Goal: Transaction & Acquisition: Purchase product/service

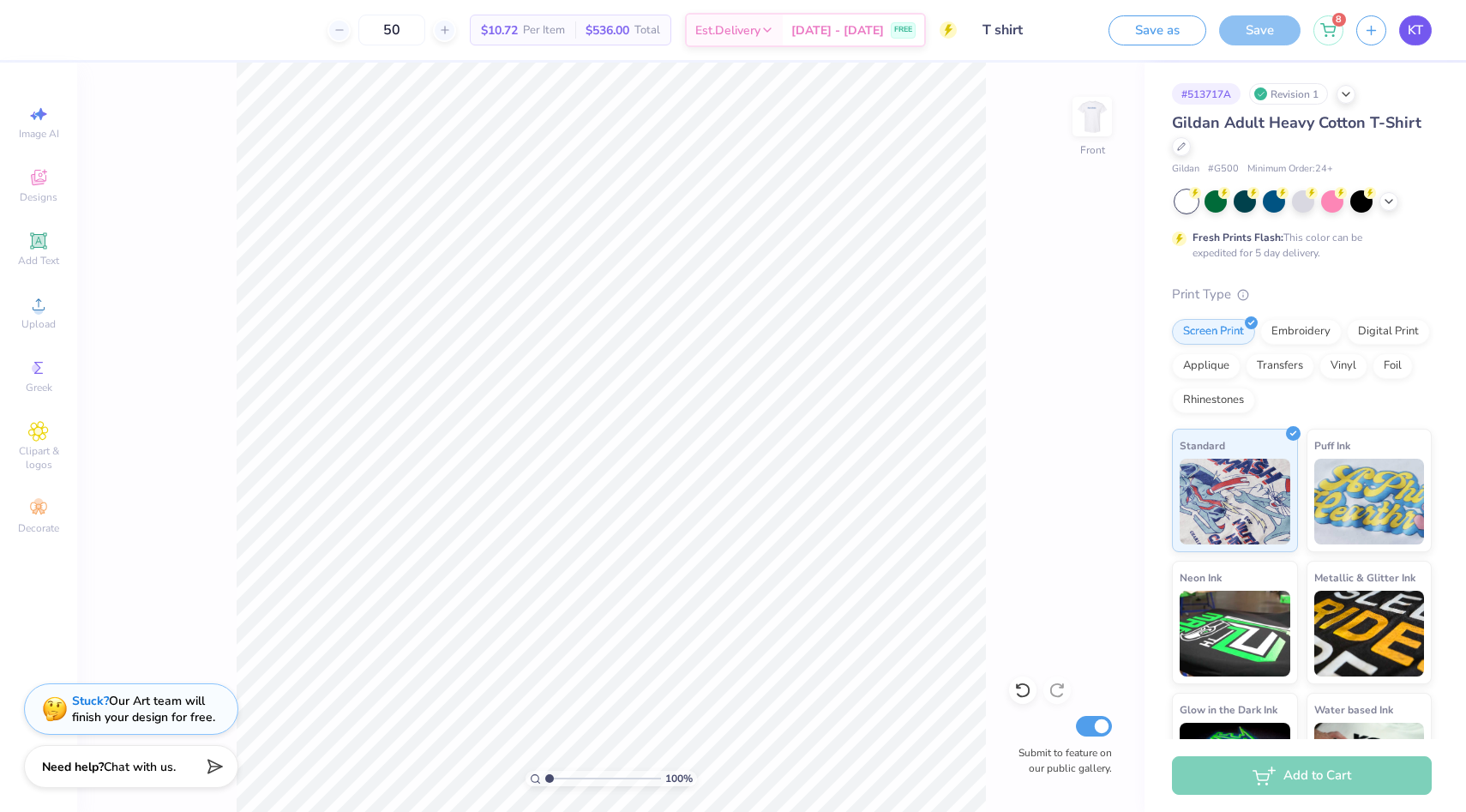
click at [1421, 26] on span "KT" at bounding box center [1415, 31] width 16 height 20
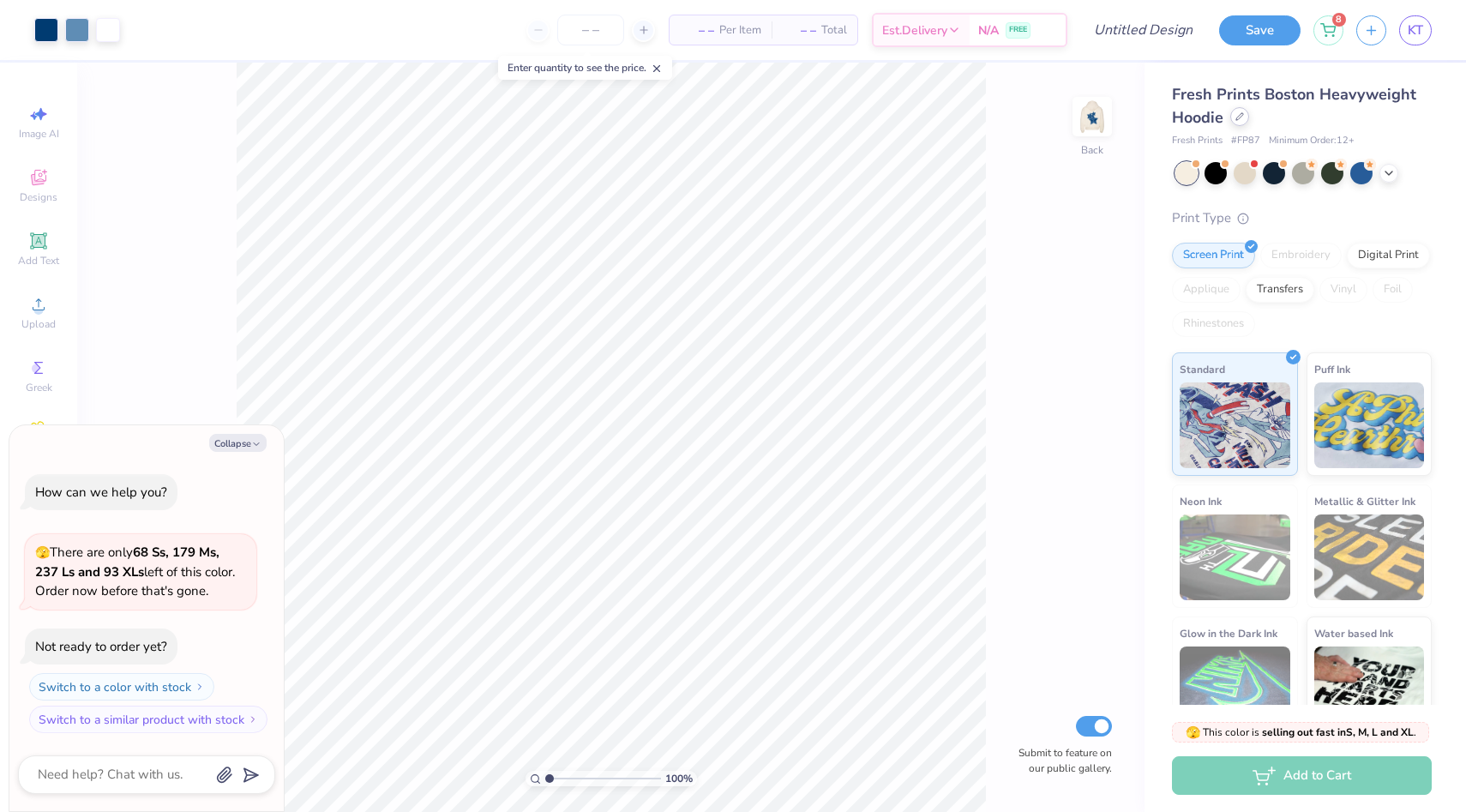
click at [1238, 122] on div at bounding box center [1240, 116] width 19 height 19
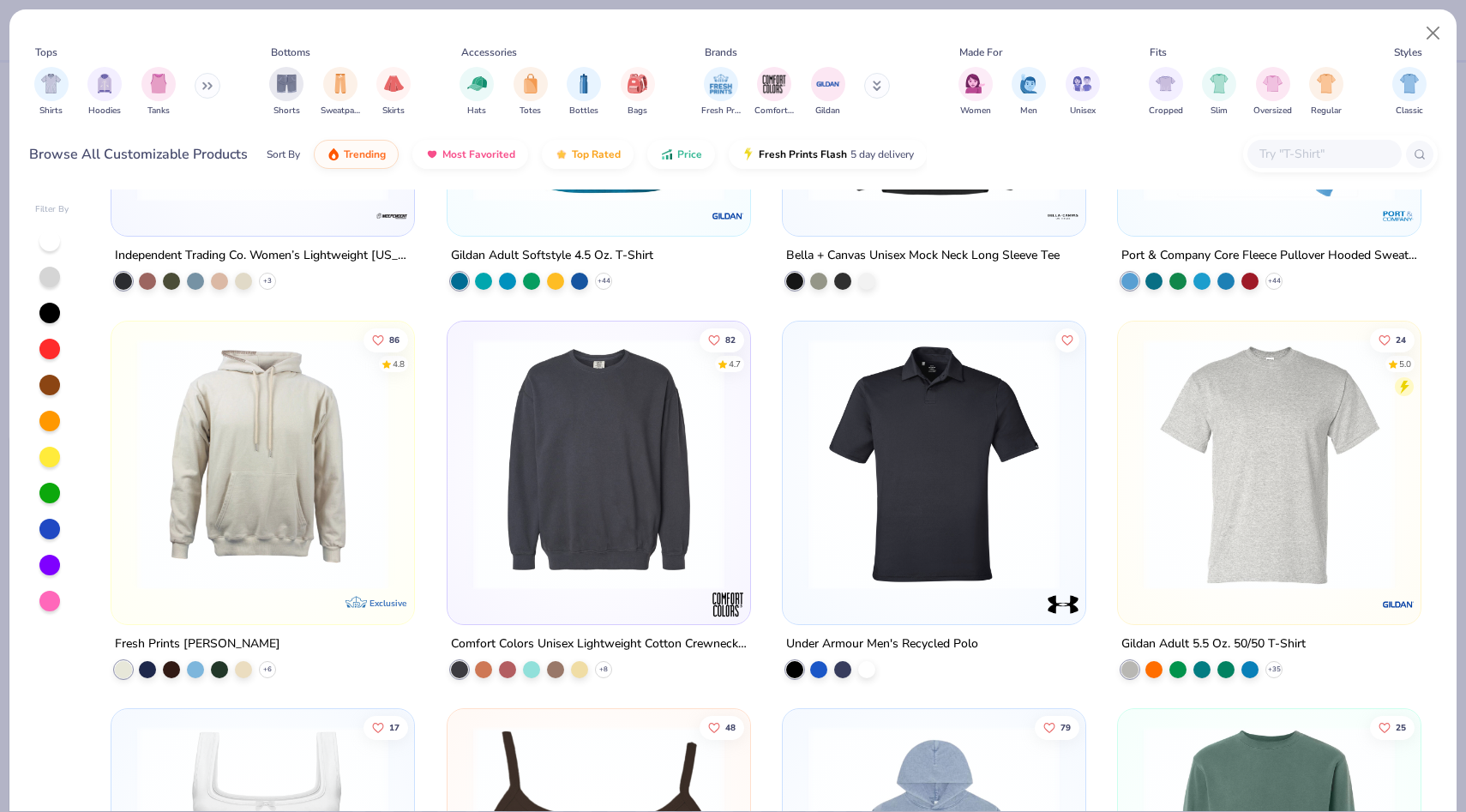
scroll to position [5308, 0]
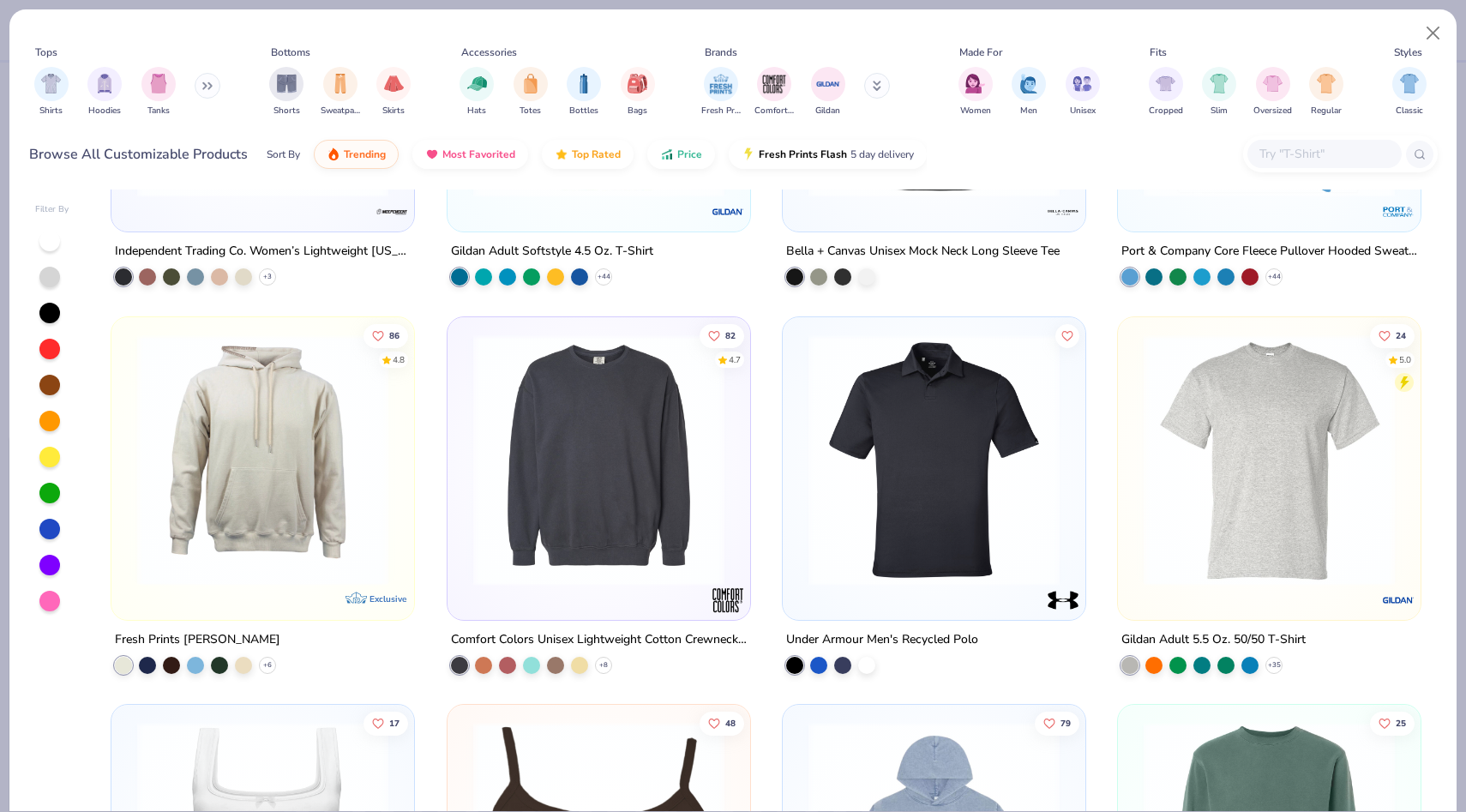
click at [1257, 461] on img at bounding box center [1269, 459] width 268 height 251
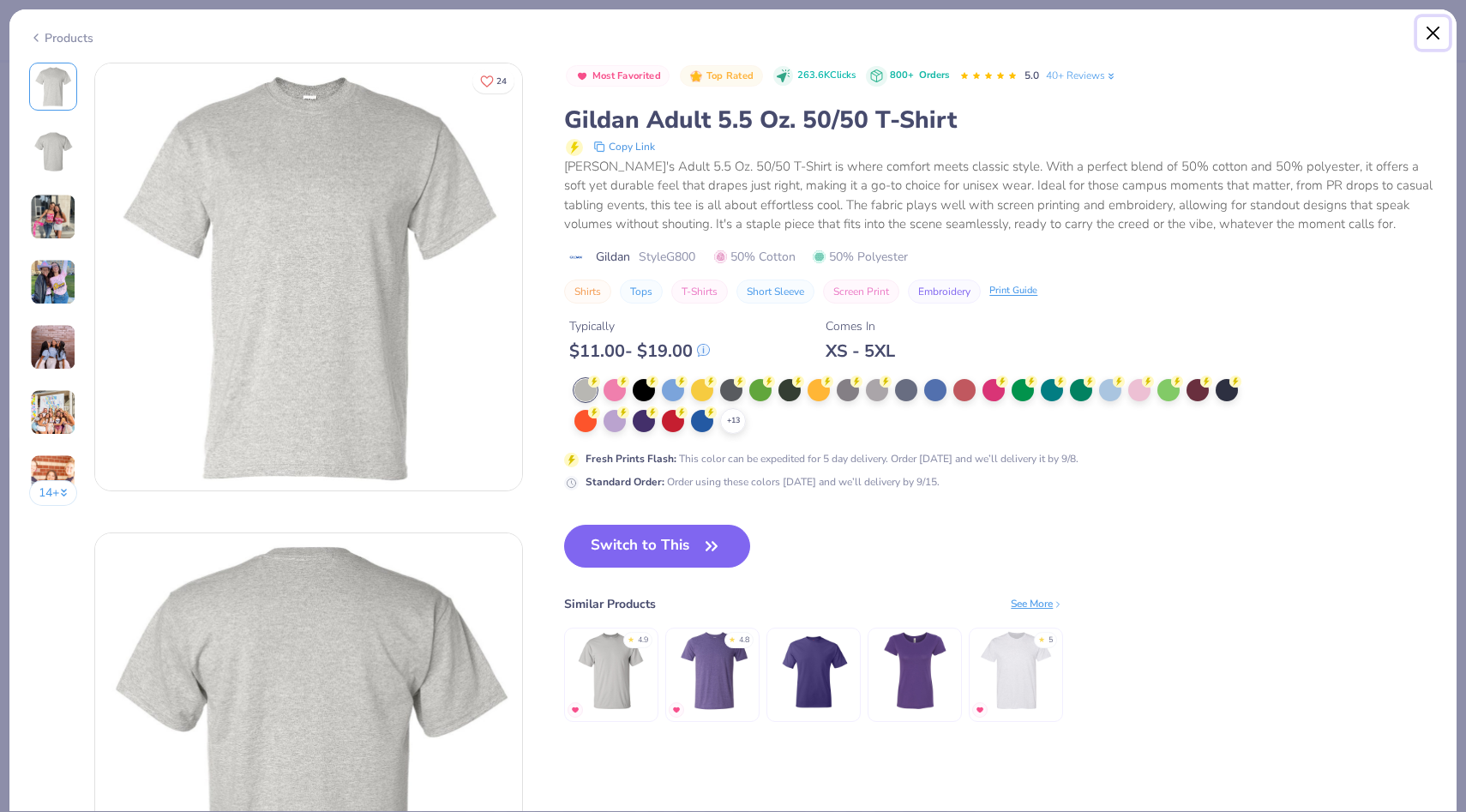
click at [1434, 35] on button "Close" at bounding box center [1433, 33] width 33 height 33
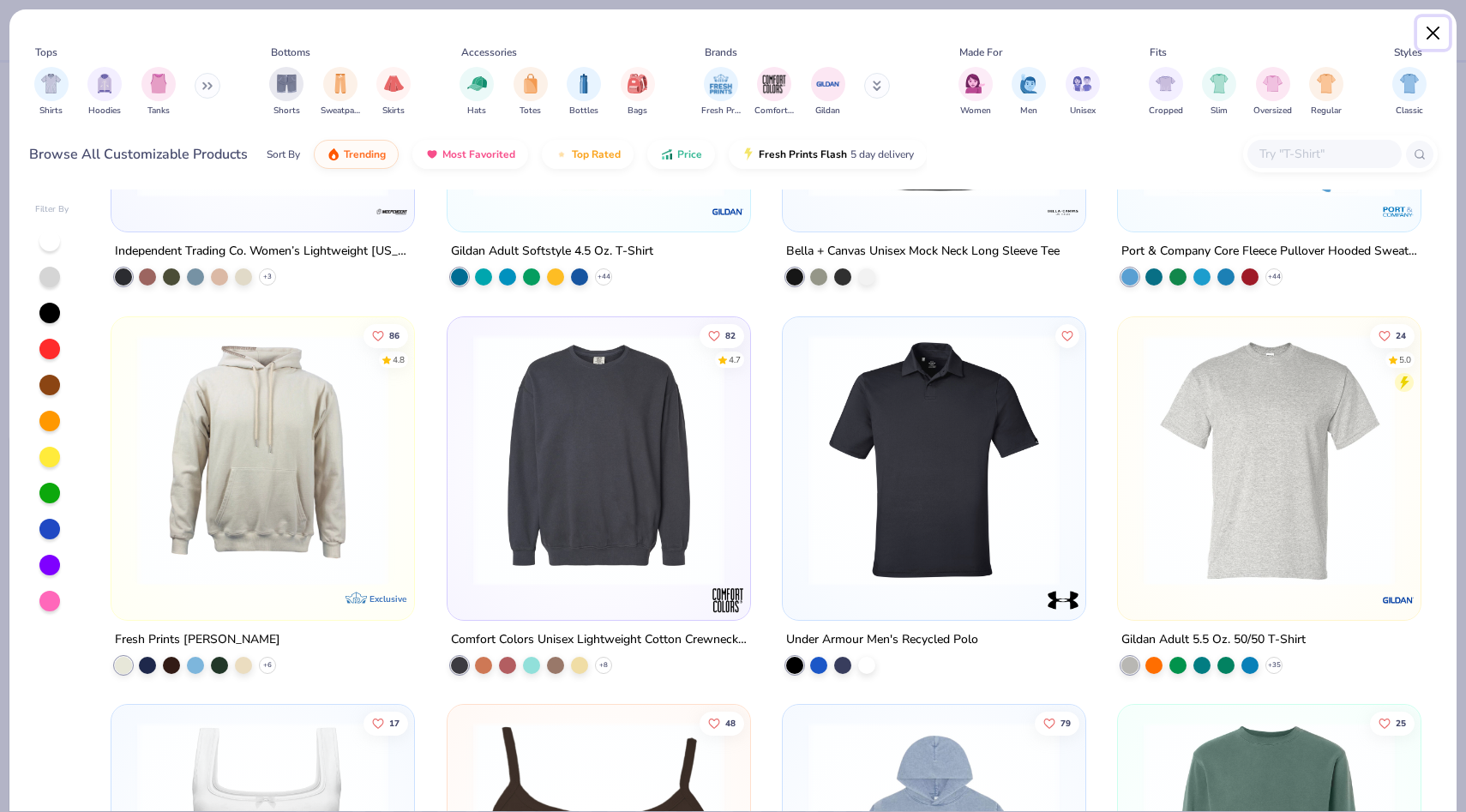
click at [1438, 22] on button "Close" at bounding box center [1433, 33] width 33 height 33
type textarea "x"
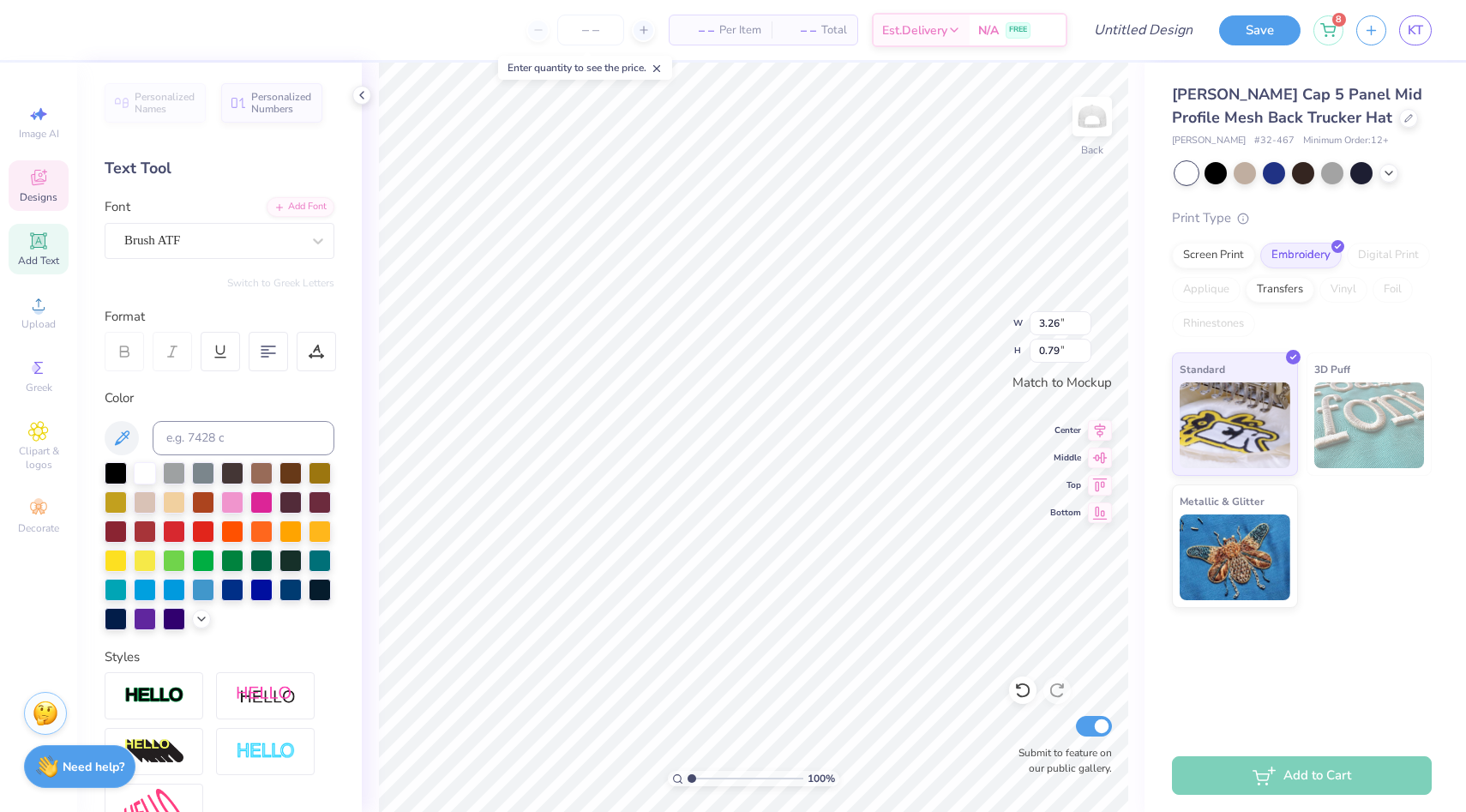
type textarea "Cinci Smiles"
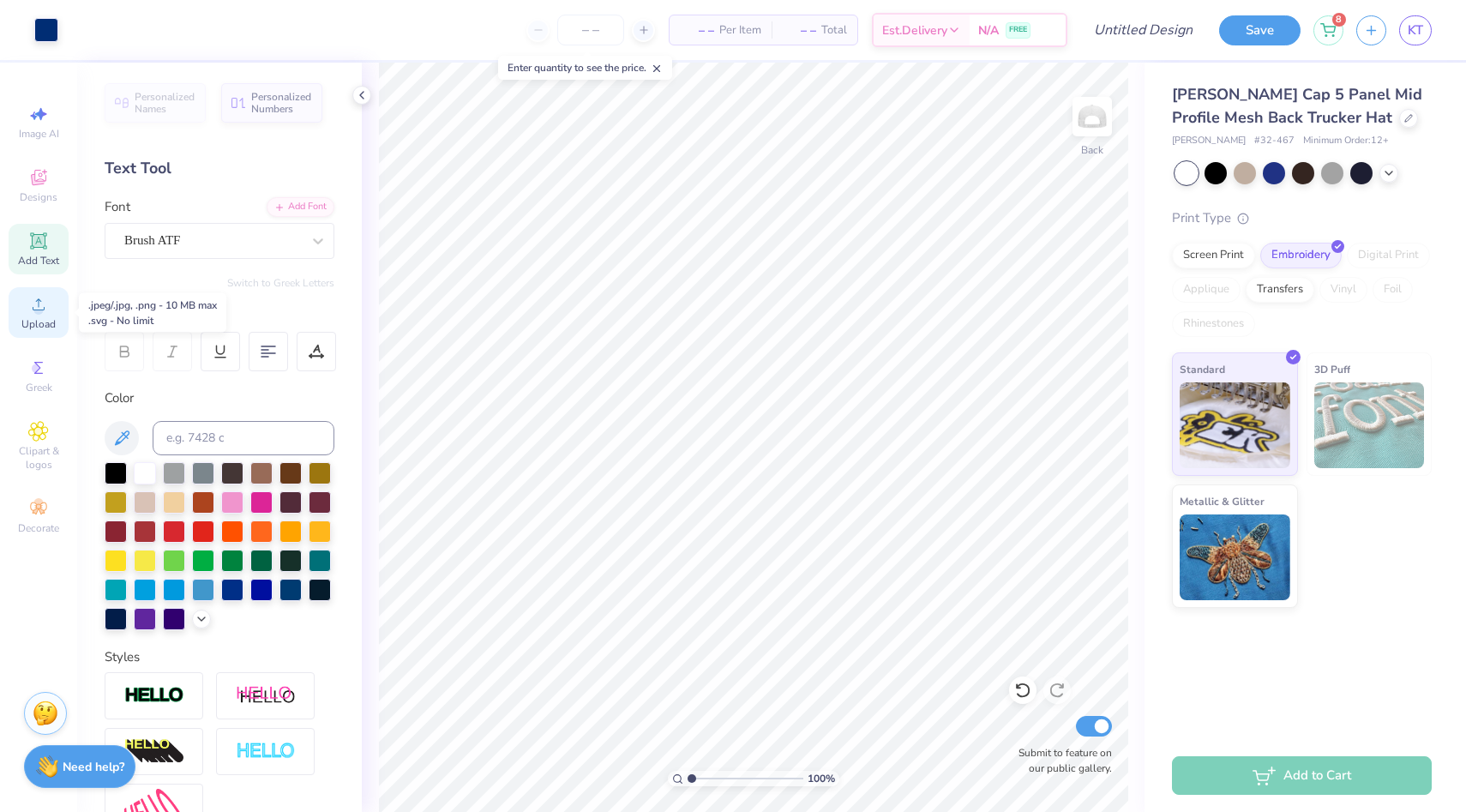
click at [35, 294] on icon at bounding box center [38, 304] width 21 height 21
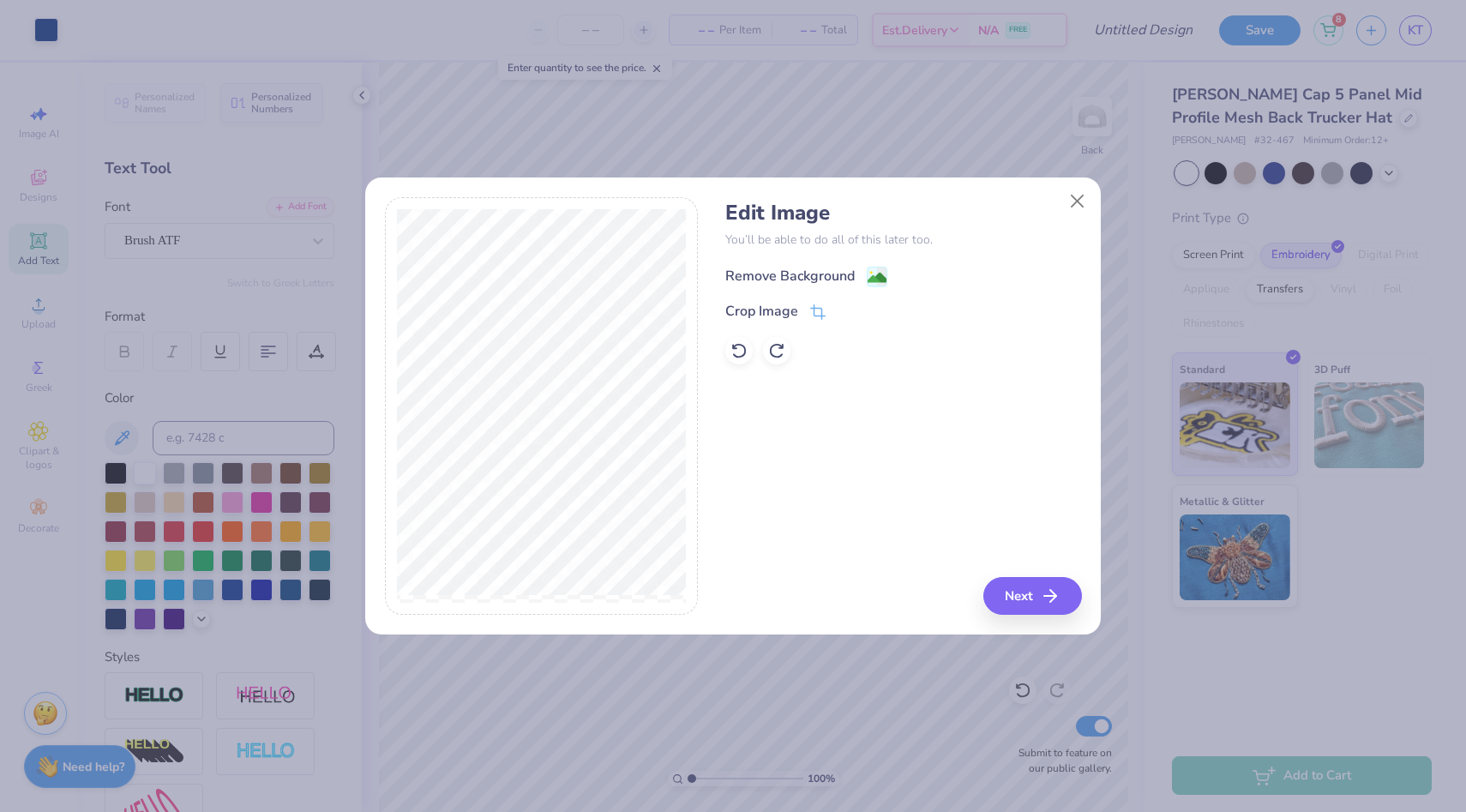
click at [818, 273] on div "Remove Background" at bounding box center [790, 276] width 129 height 21
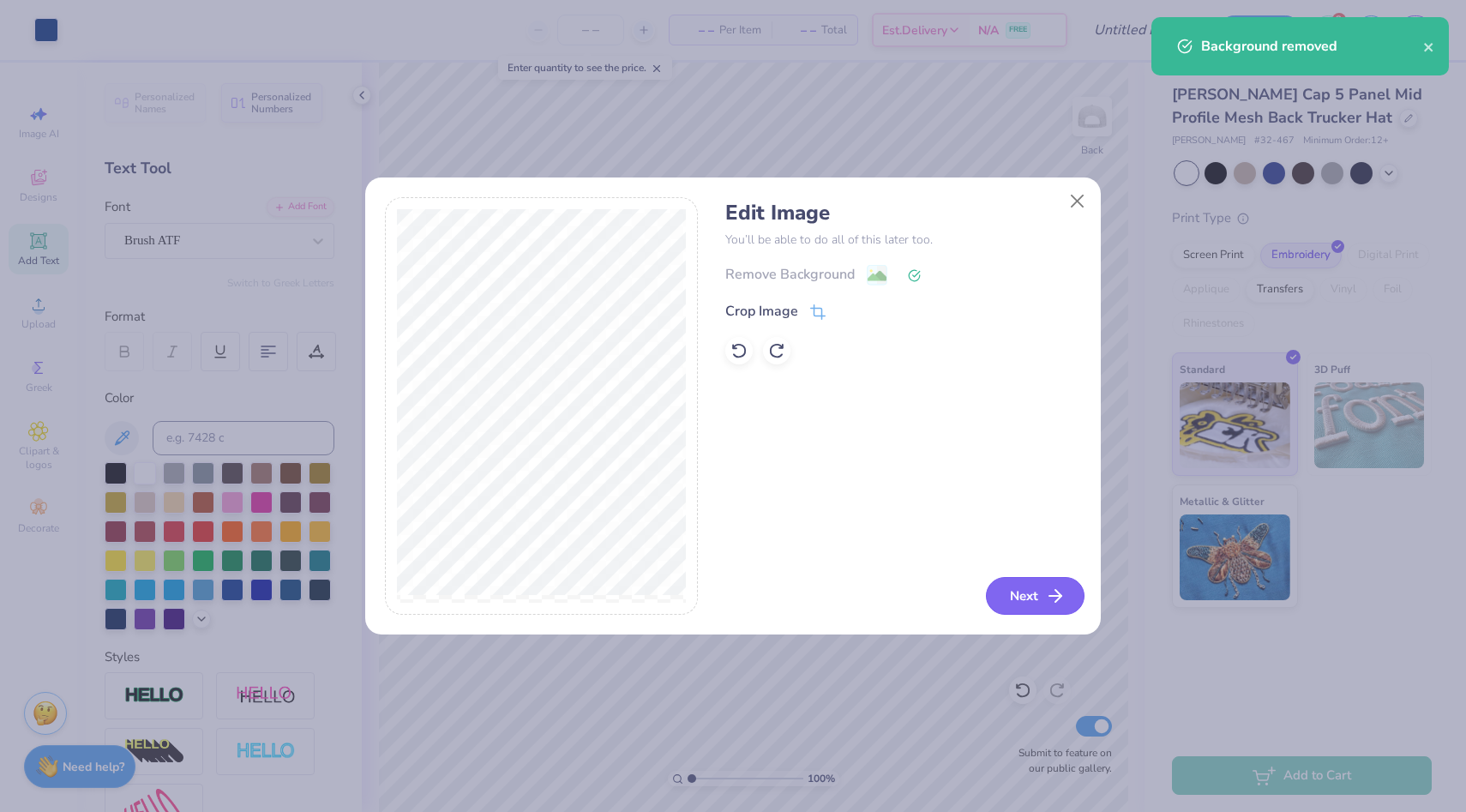
click at [1044, 600] on button "Next" at bounding box center [1035, 596] width 98 height 38
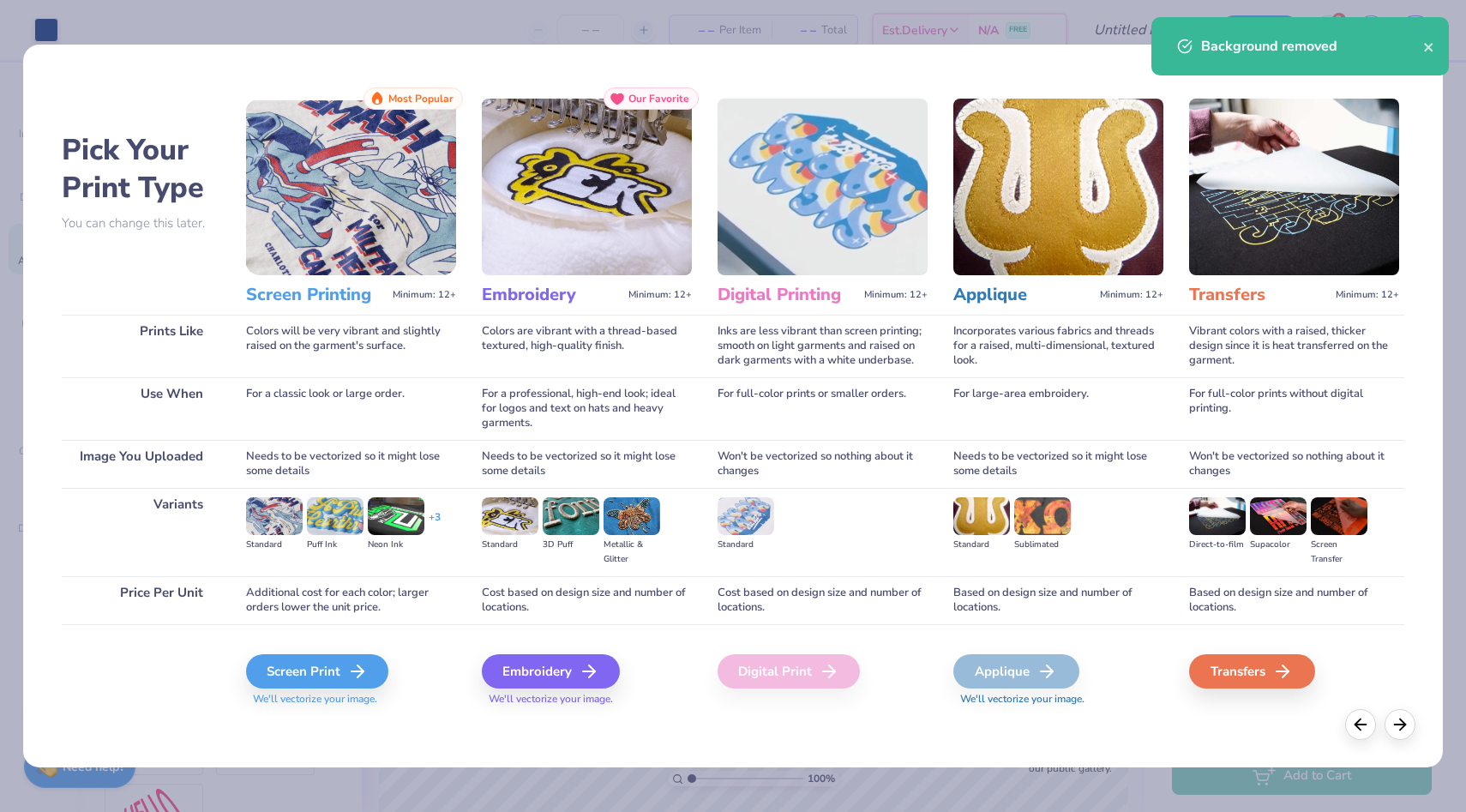
click at [331, 689] on div "Screen Print We'll vectorize your image." at bounding box center [351, 680] width 210 height 53
click at [339, 677] on div "Screen Print" at bounding box center [319, 671] width 142 height 35
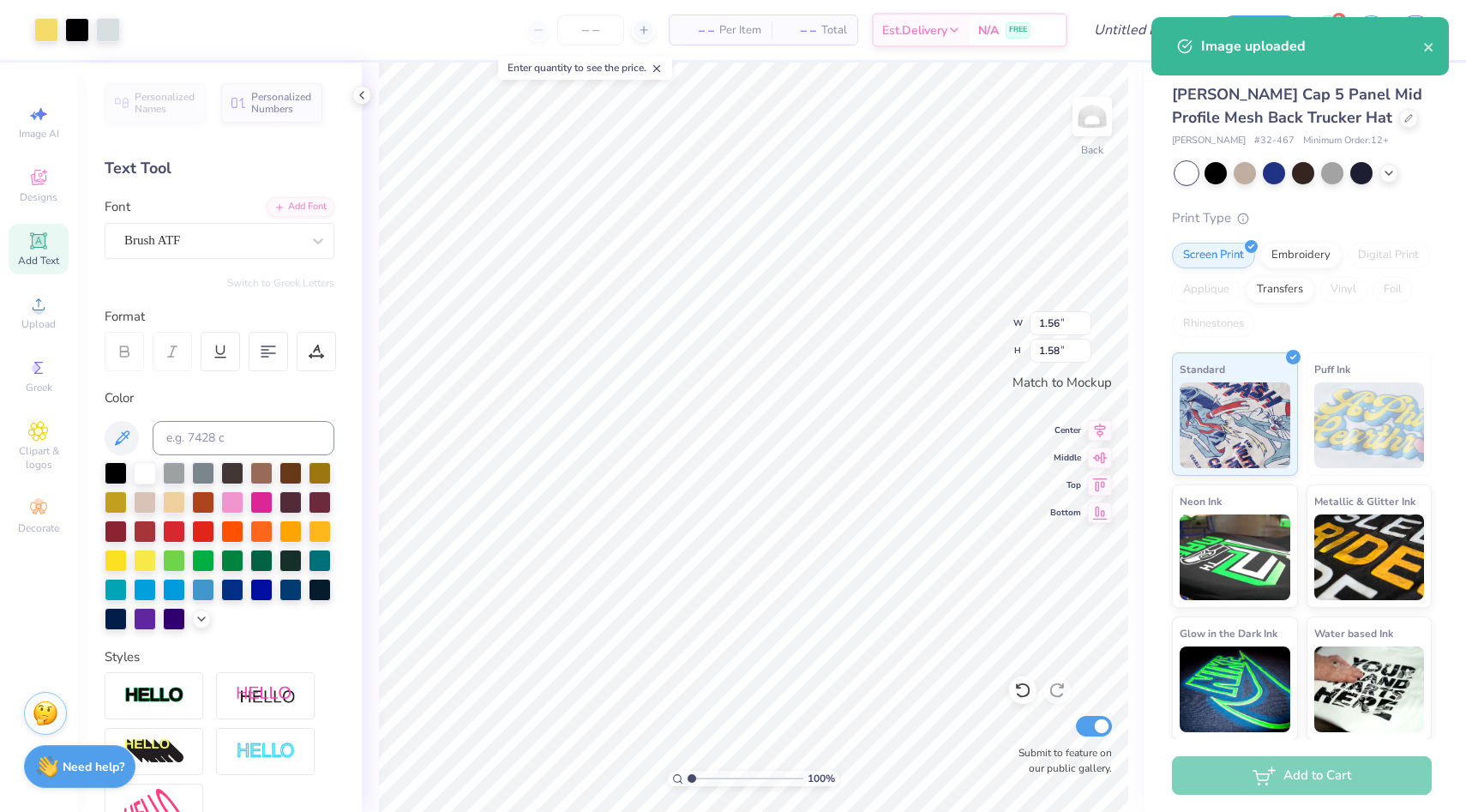
type input "1.56"
type input "1.58"
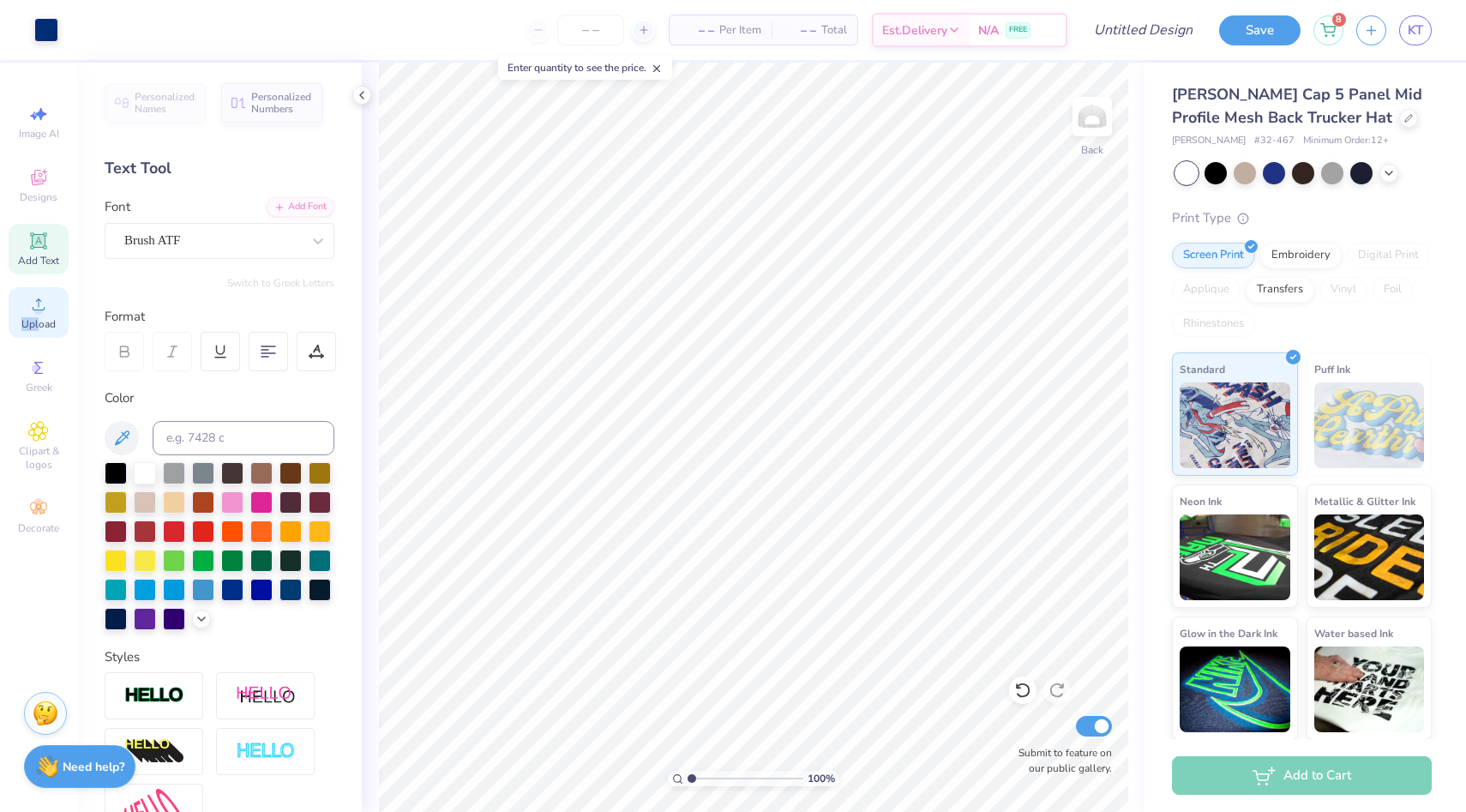
click at [41, 317] on span "Upload" at bounding box center [39, 324] width 35 height 14
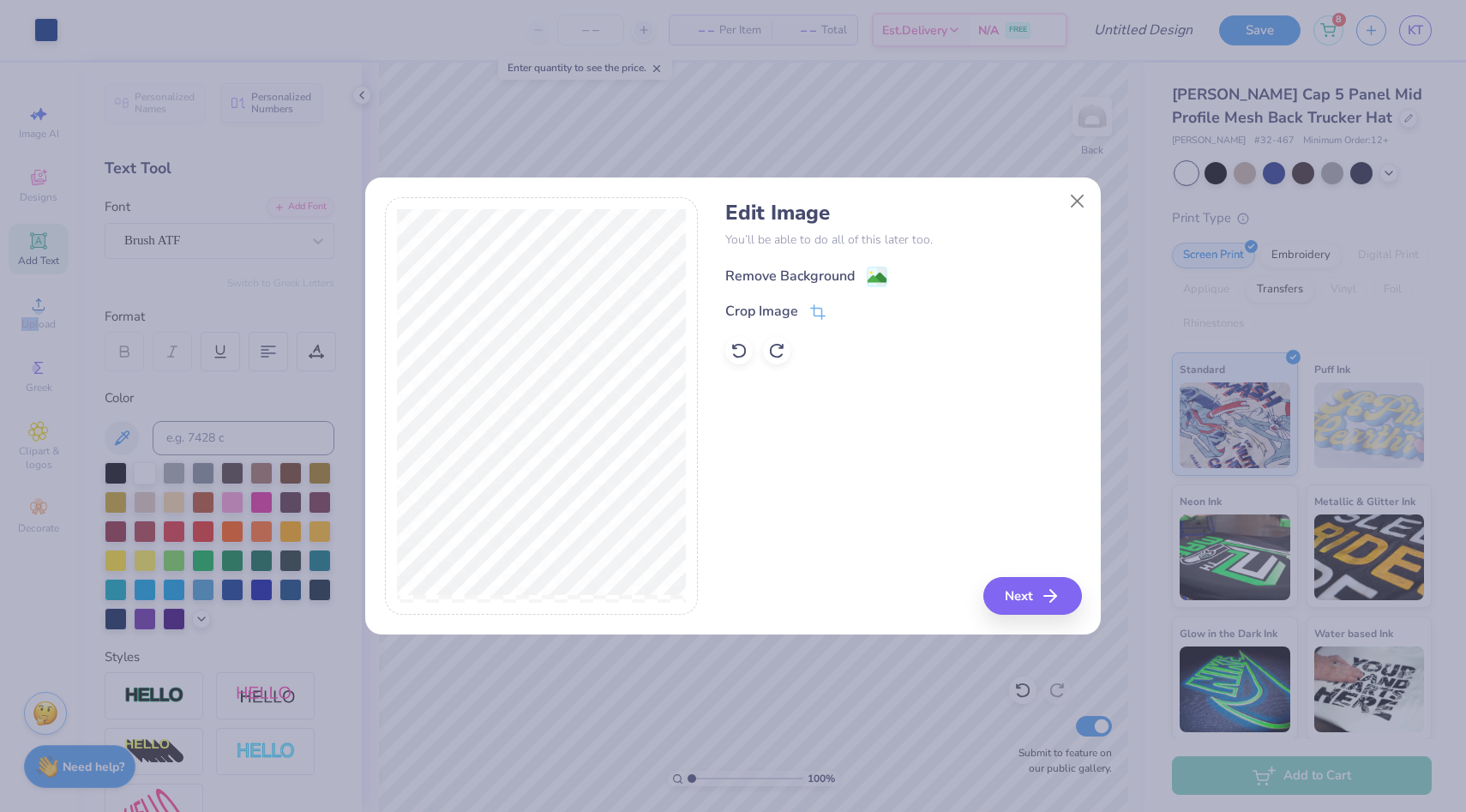
click at [843, 278] on div "Remove Background" at bounding box center [790, 276] width 129 height 21
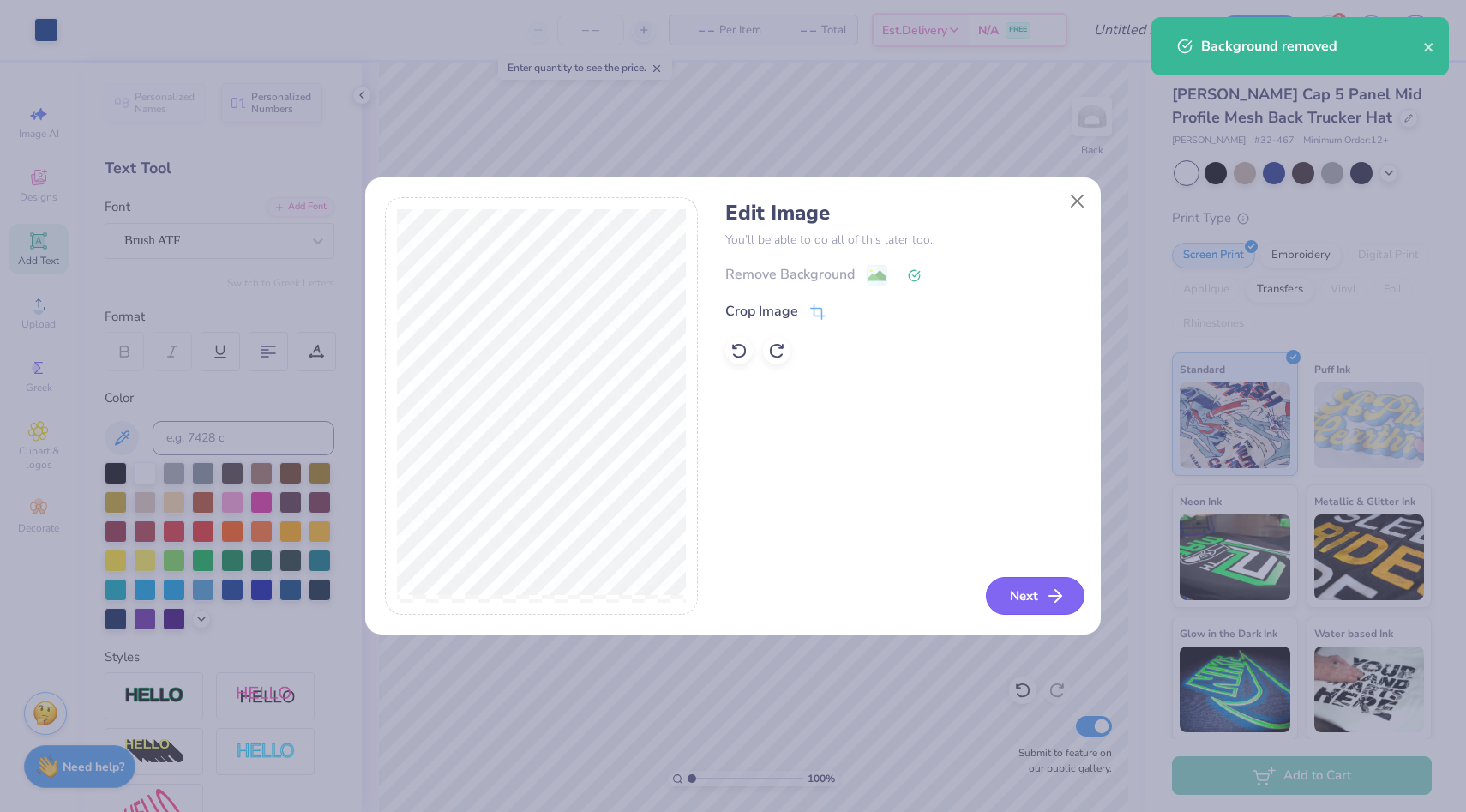
click at [1021, 593] on button "Next" at bounding box center [1035, 596] width 98 height 38
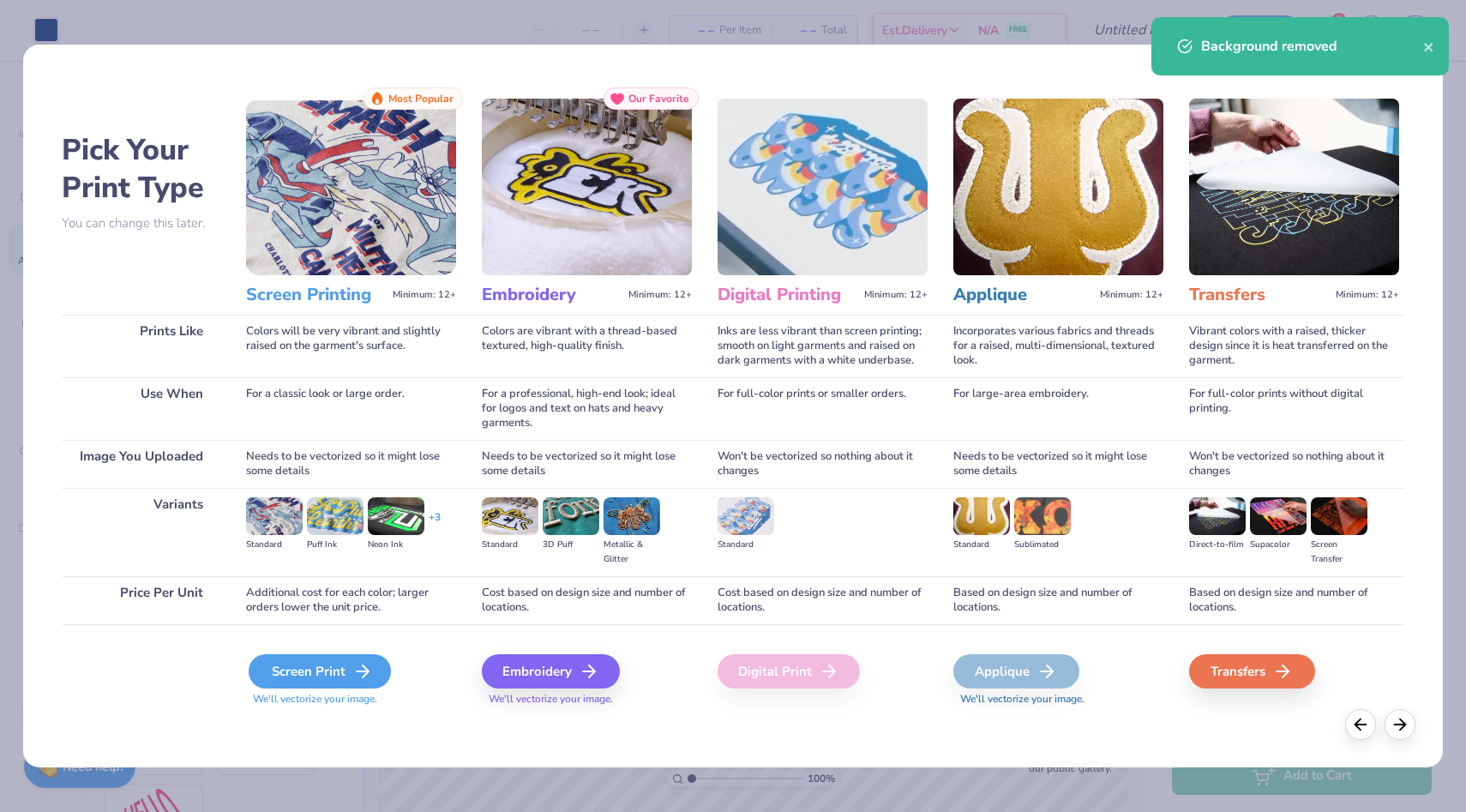
click at [332, 661] on div "Screen Print" at bounding box center [319, 671] width 142 height 35
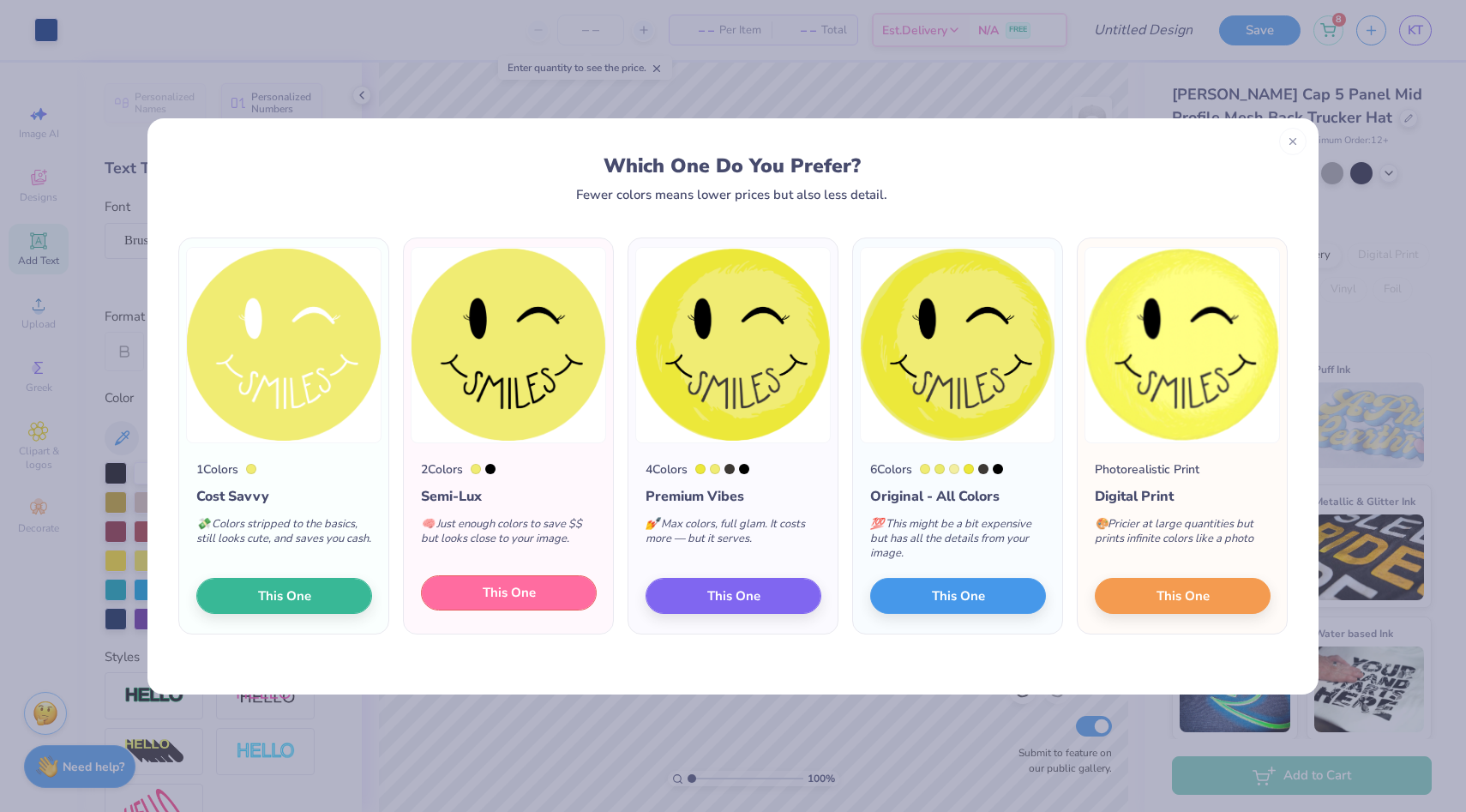
click at [545, 593] on button "This One" at bounding box center [509, 593] width 176 height 36
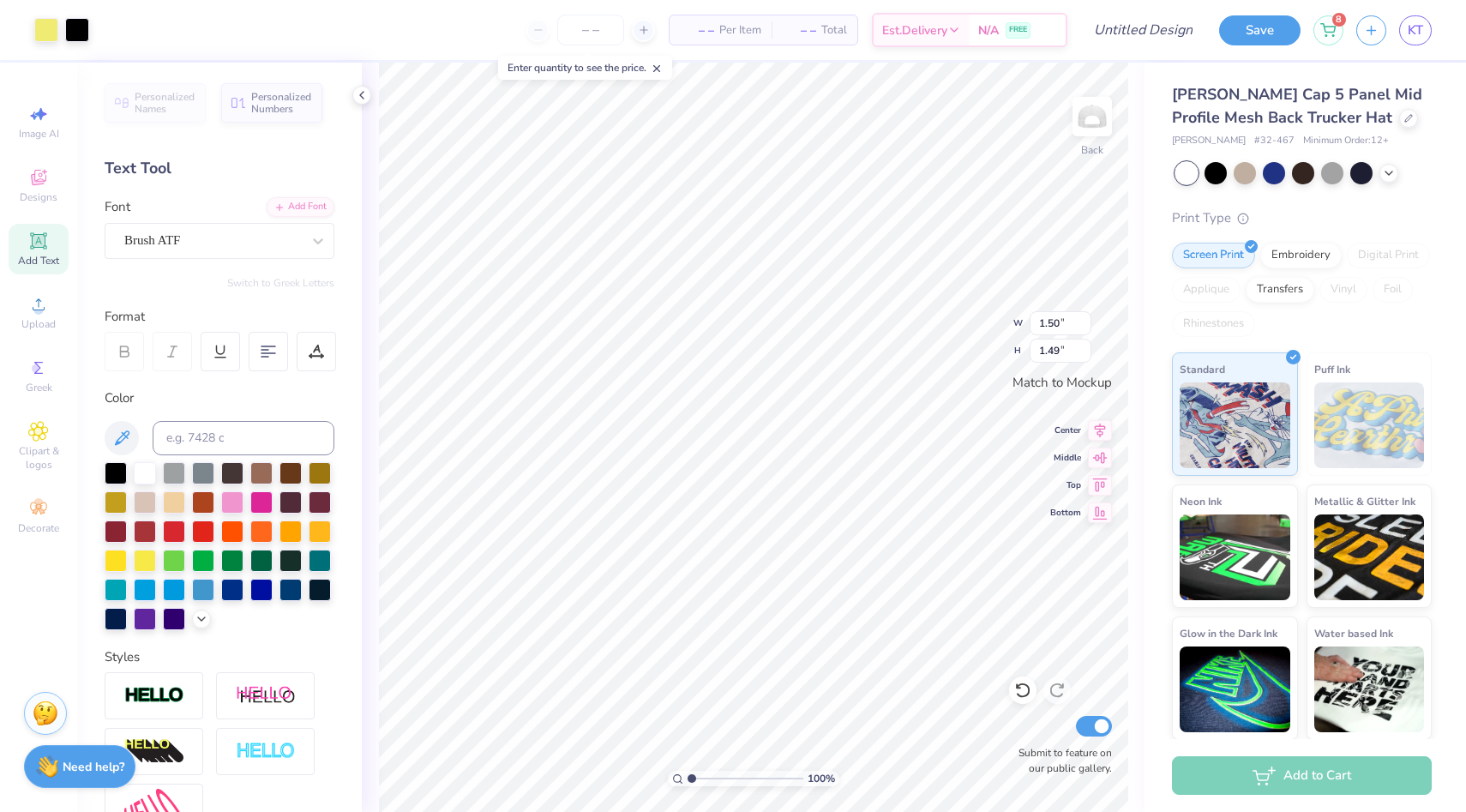
type input "1.50"
type input "1.49"
type input "3.38"
type input "0.78"
type input "0.66"
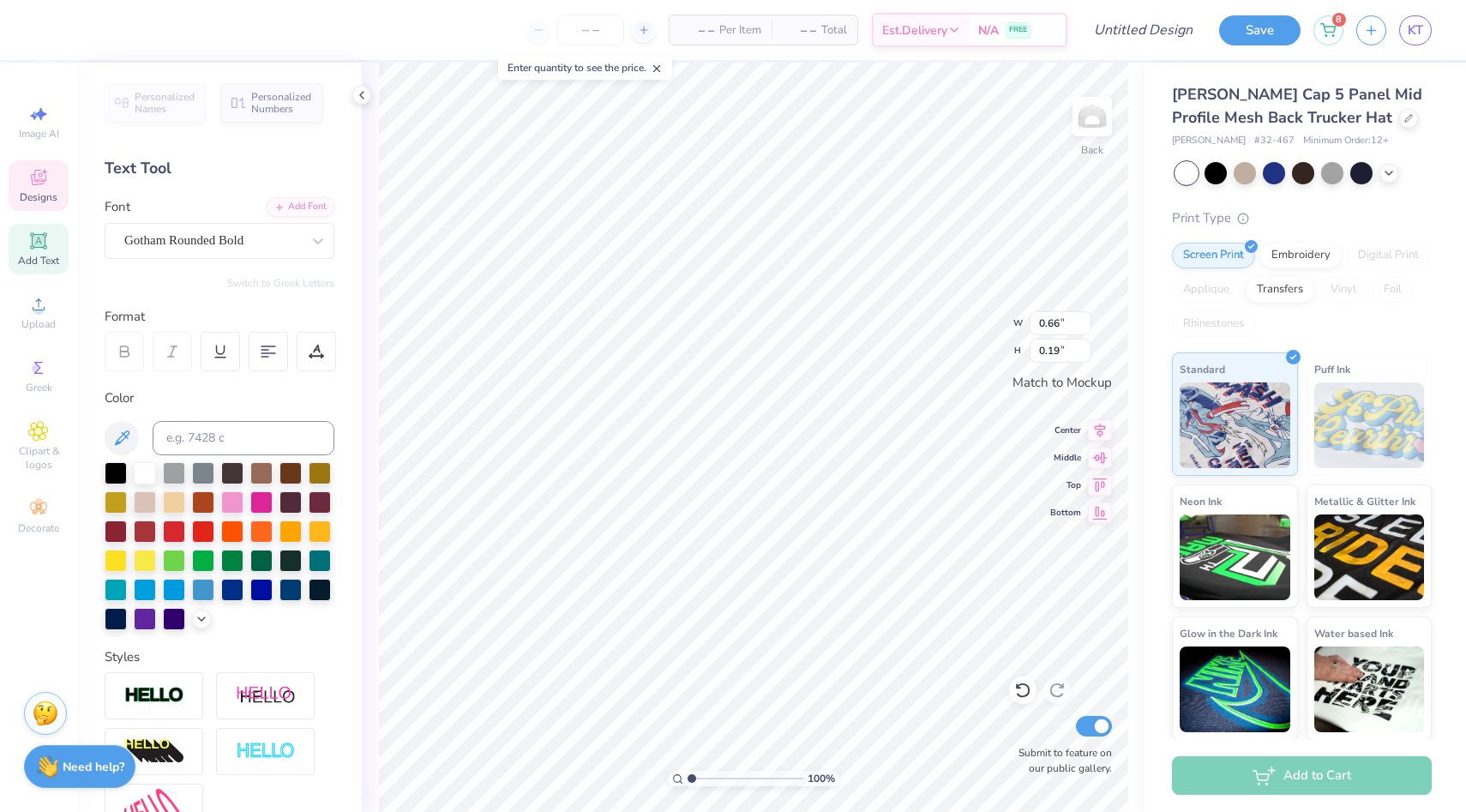
type textarea "2022"
type input "1.99"
